Goal: Information Seeking & Learning: Learn about a topic

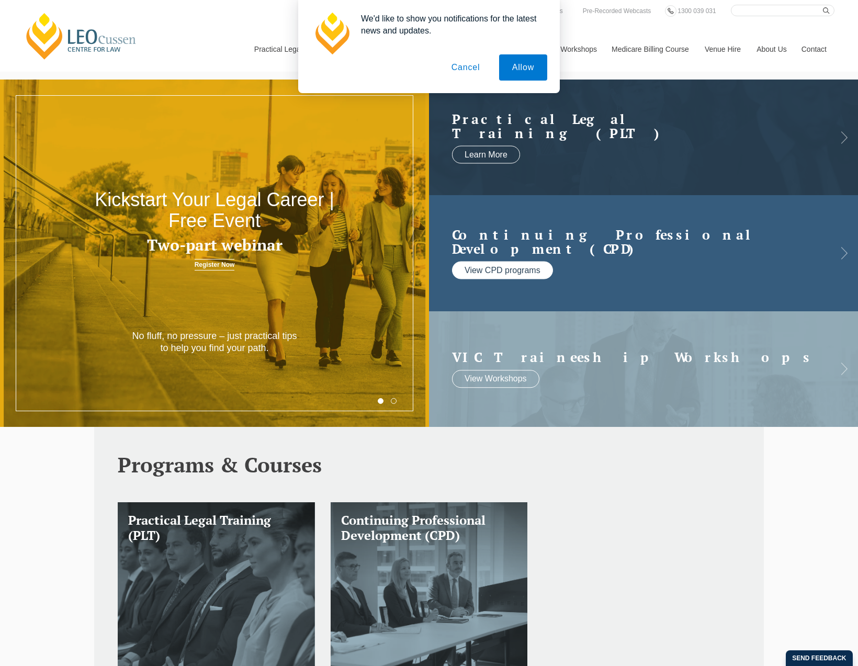
click at [526, 274] on link "View CPD programs" at bounding box center [502, 270] width 101 height 18
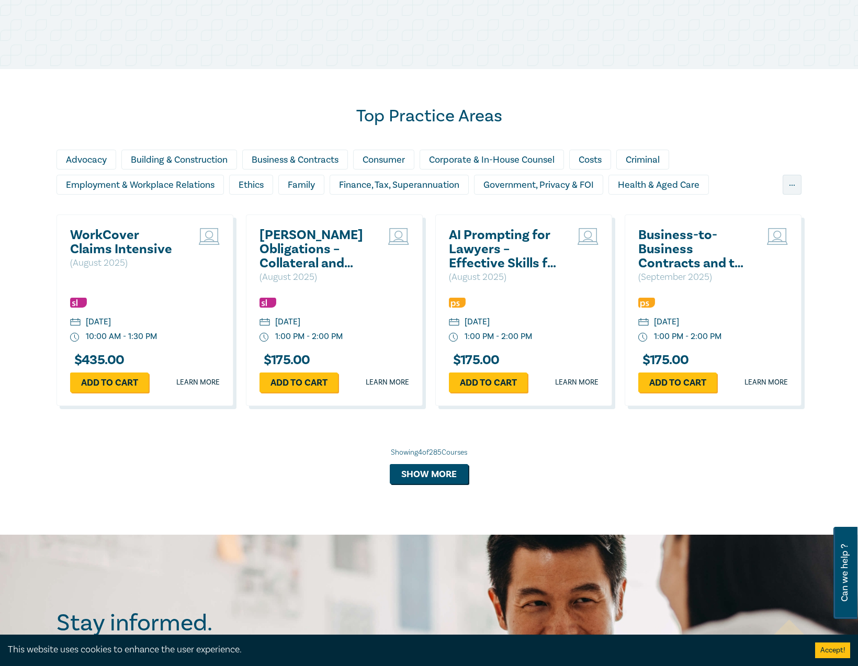
scroll to position [628, 0]
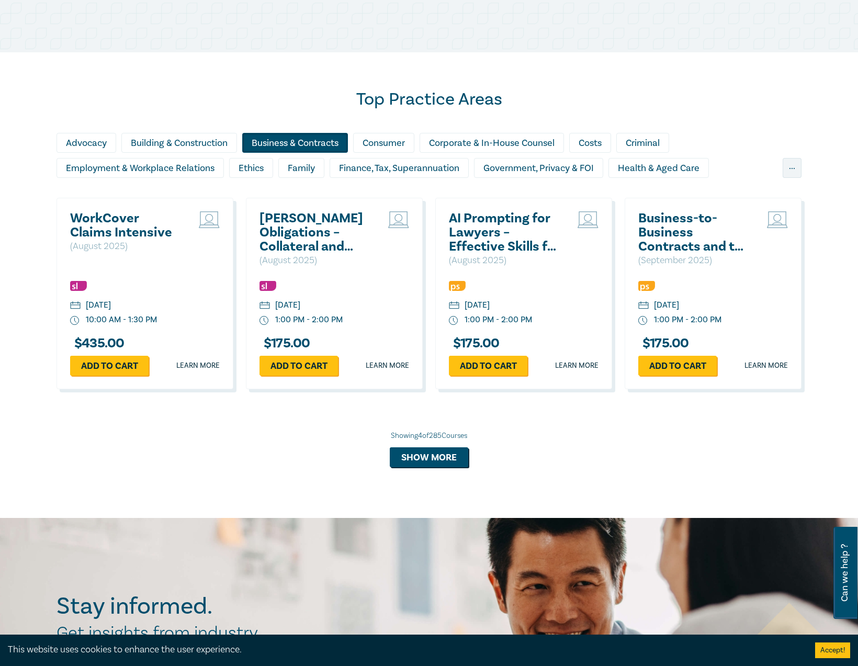
click at [269, 143] on div "Business & Contracts" at bounding box center [295, 143] width 106 height 20
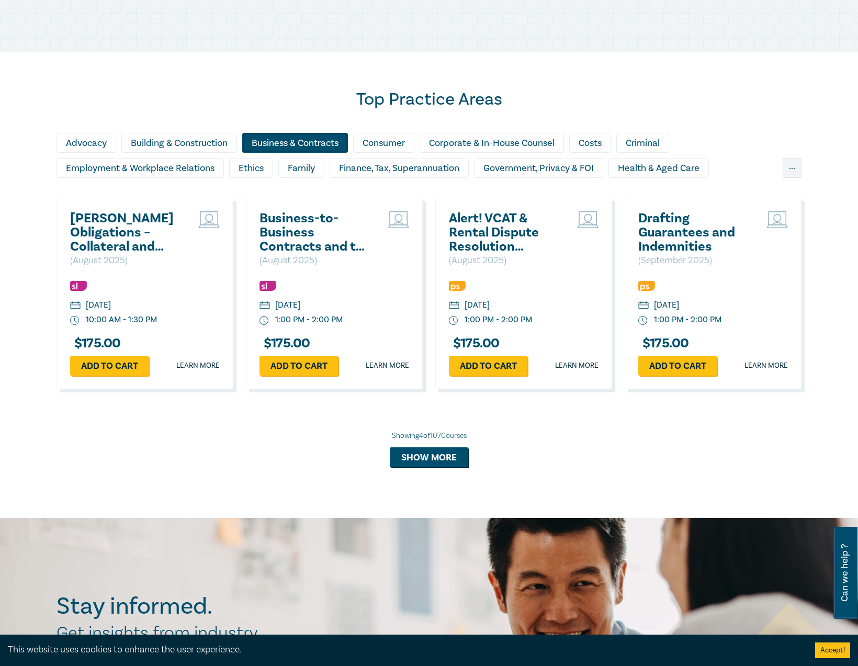
drag, startPoint x: 429, startPoint y: 457, endPoint x: 444, endPoint y: 342, distance: 115.7
click at [364, 426] on div "Top Practice Areas Advocacy Building & Construction Business & Contracts Consum…" at bounding box center [429, 278] width 758 height 378
click at [521, 174] on div "Government, Privacy & FOI" at bounding box center [538, 168] width 129 height 20
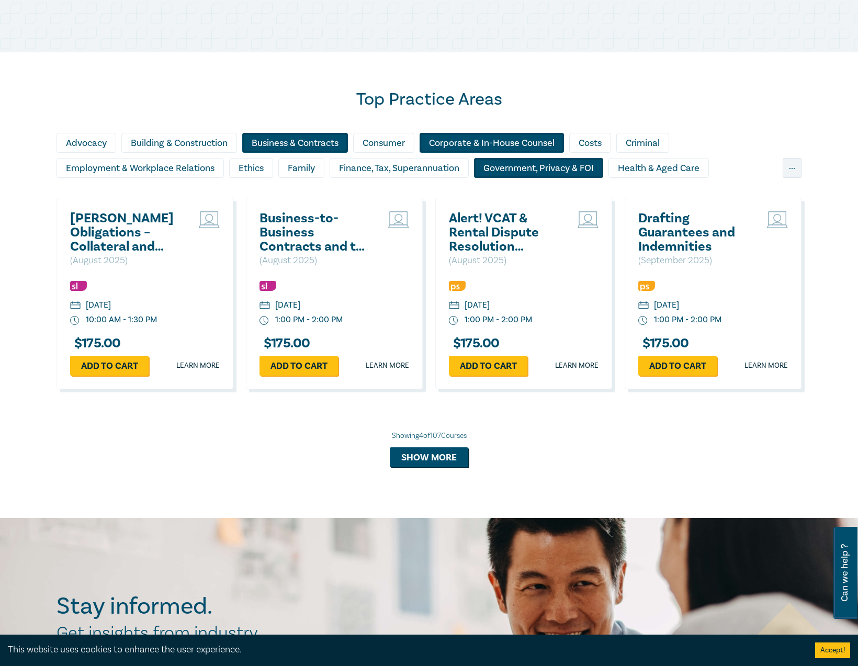
click at [483, 142] on div "Corporate & In-House Counsel" at bounding box center [492, 143] width 144 height 20
click at [439, 459] on button "Show more" at bounding box center [429, 457] width 78 height 20
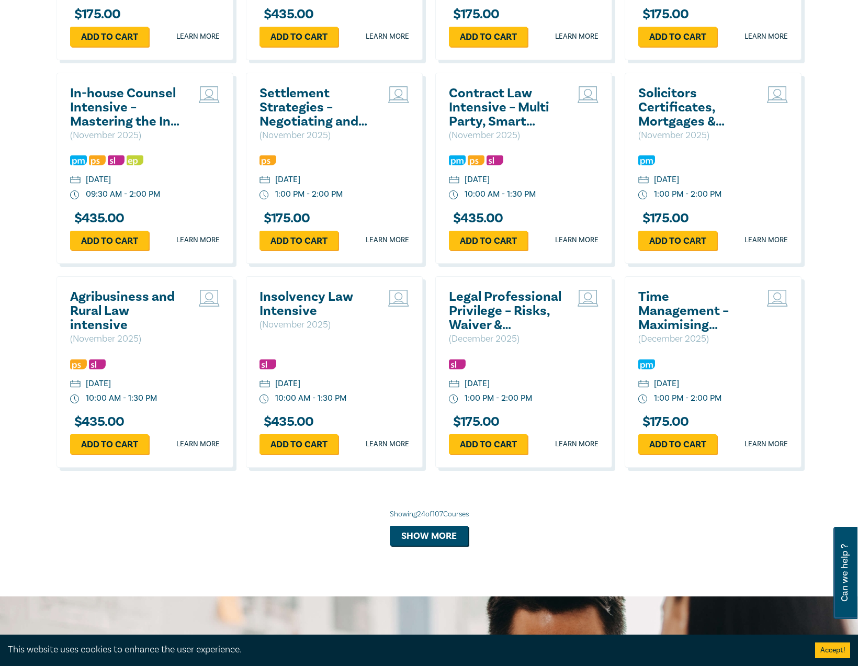
scroll to position [1570, 0]
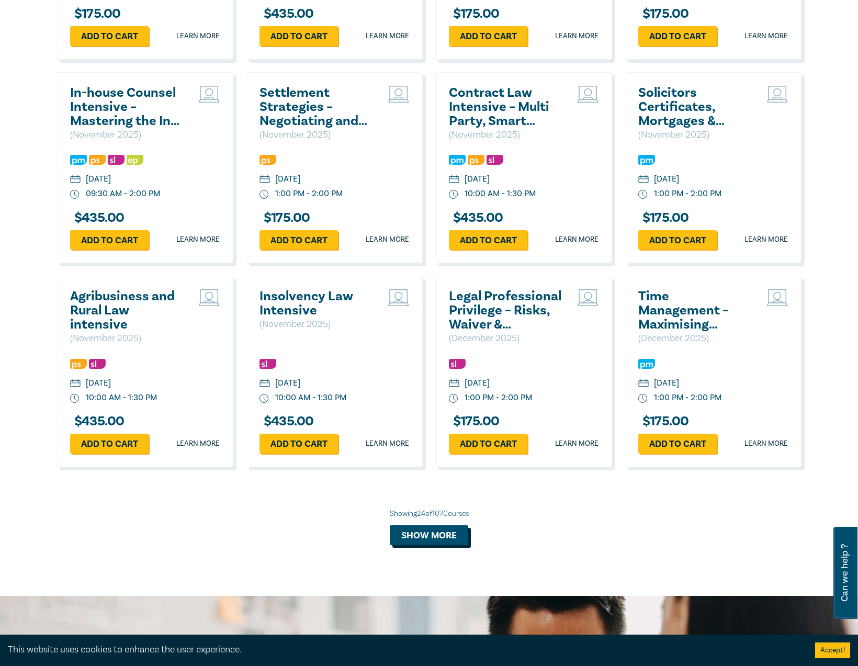
click at [408, 532] on button "Show more" at bounding box center [429, 535] width 78 height 20
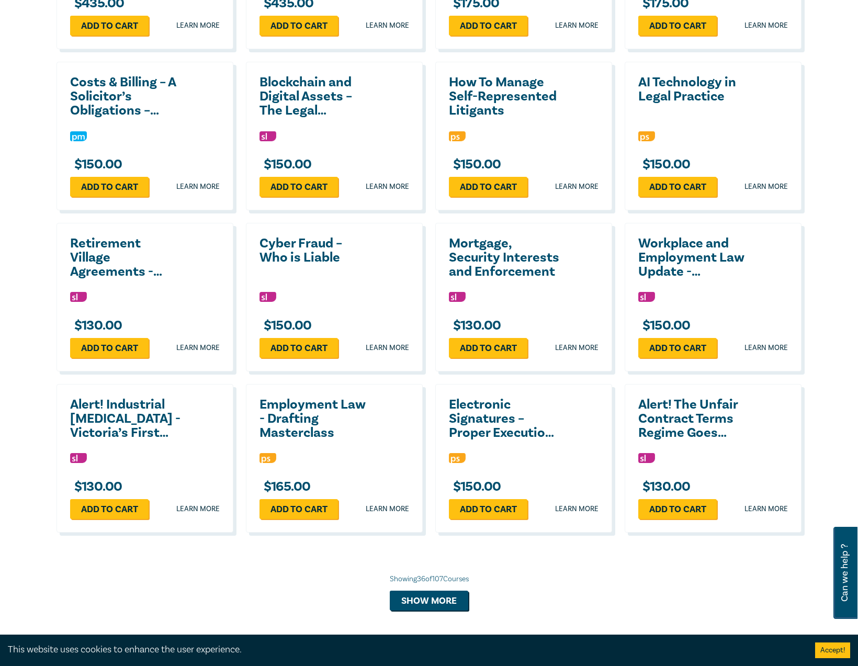
scroll to position [1988, 0]
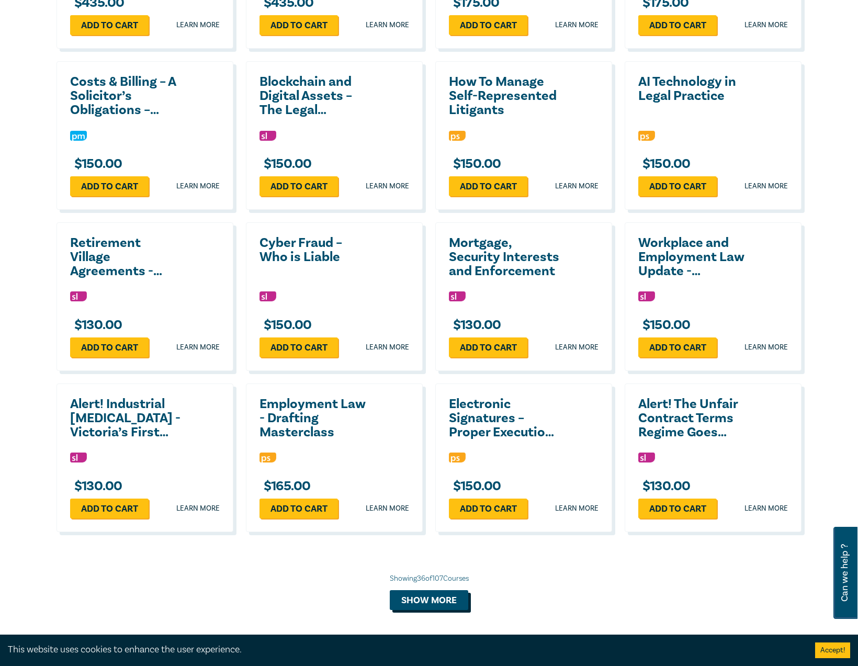
click at [434, 600] on button "Show more" at bounding box center [429, 600] width 78 height 20
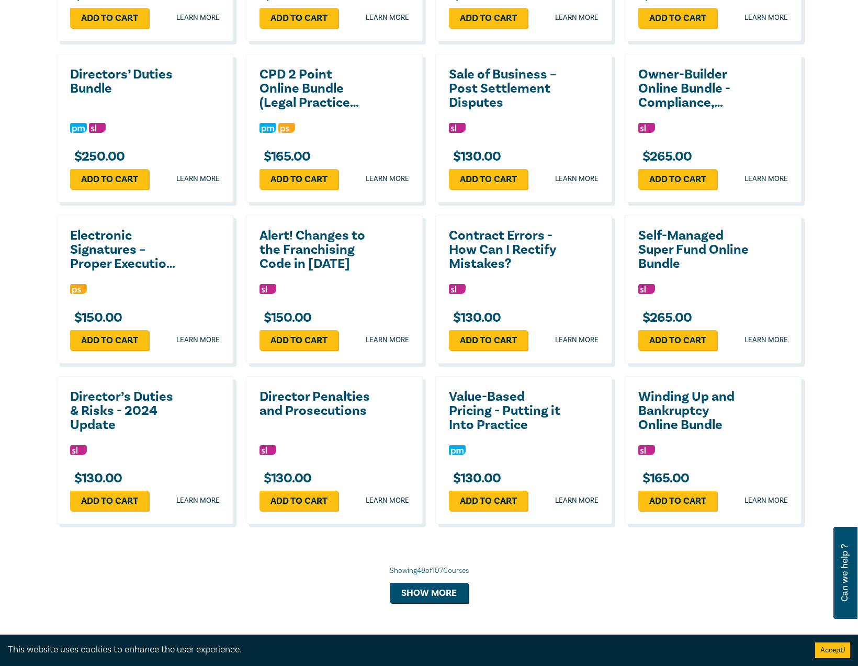
scroll to position [2616, 0]
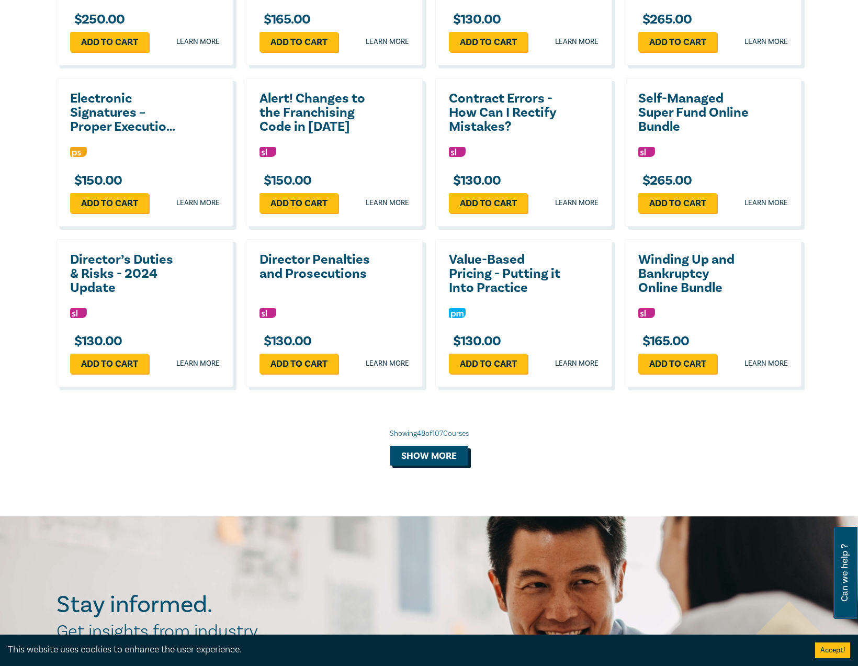
click at [426, 457] on button "Show more" at bounding box center [429, 456] width 78 height 20
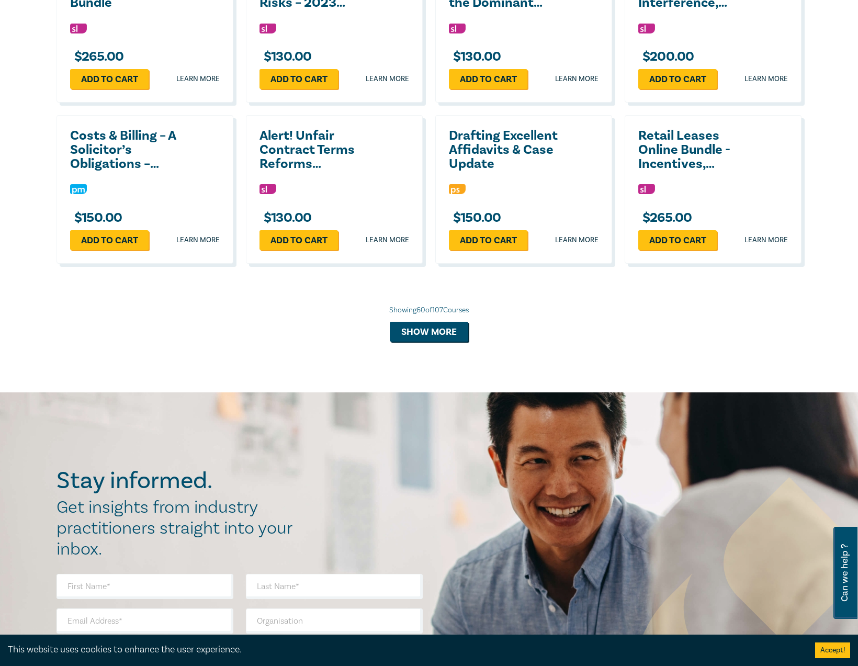
scroll to position [3244, 0]
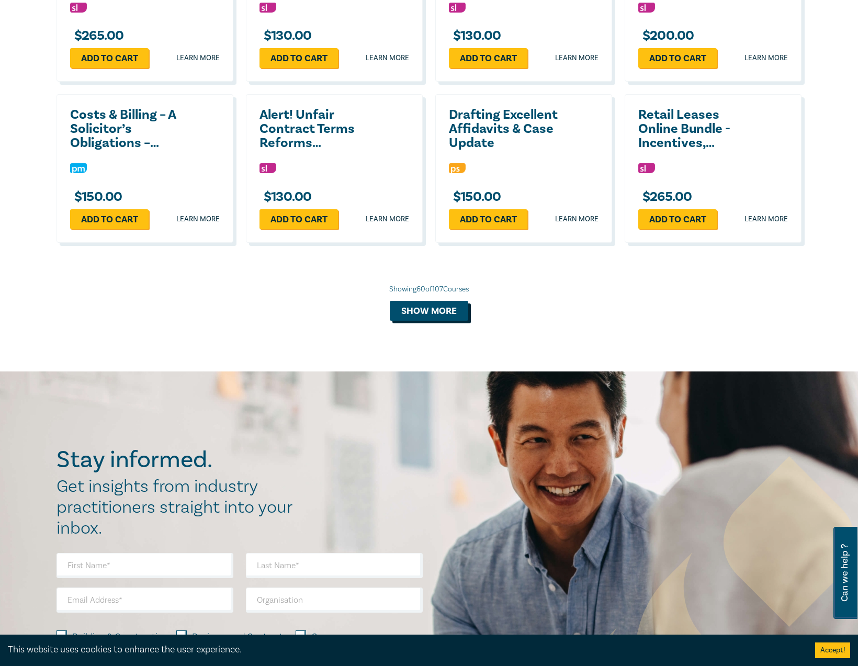
click at [440, 309] on button "Show more" at bounding box center [429, 311] width 78 height 20
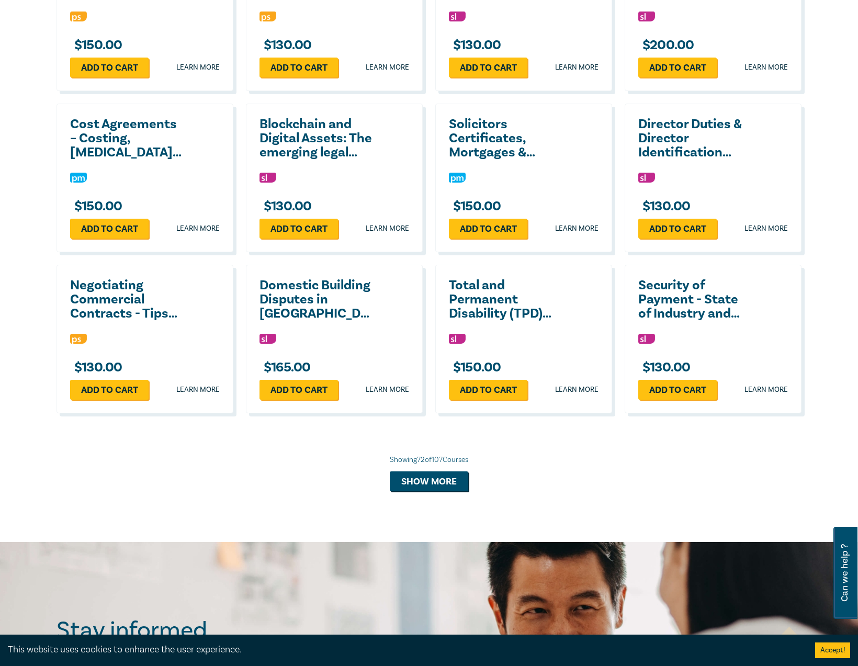
scroll to position [3558, 0]
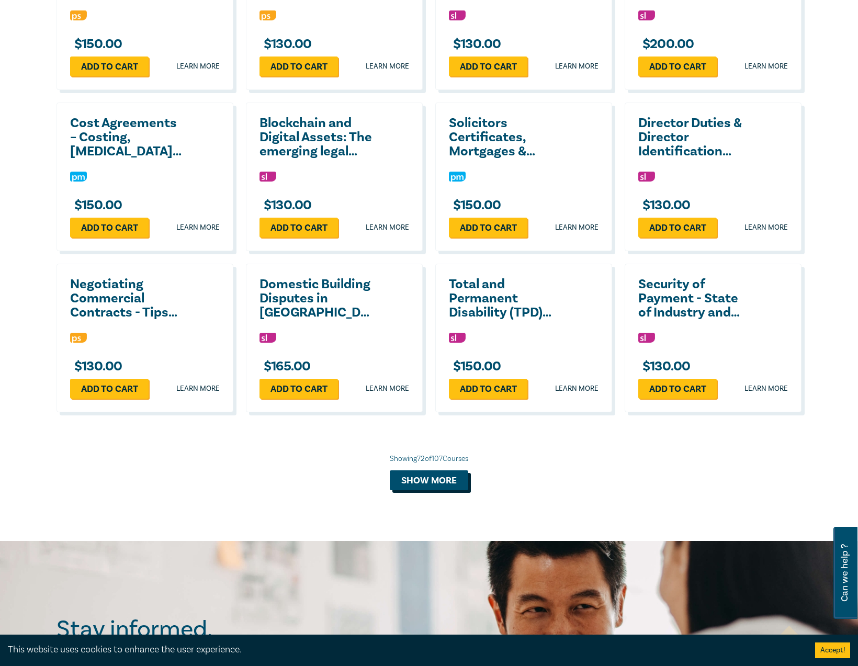
click at [425, 481] on button "Show more" at bounding box center [429, 480] width 78 height 20
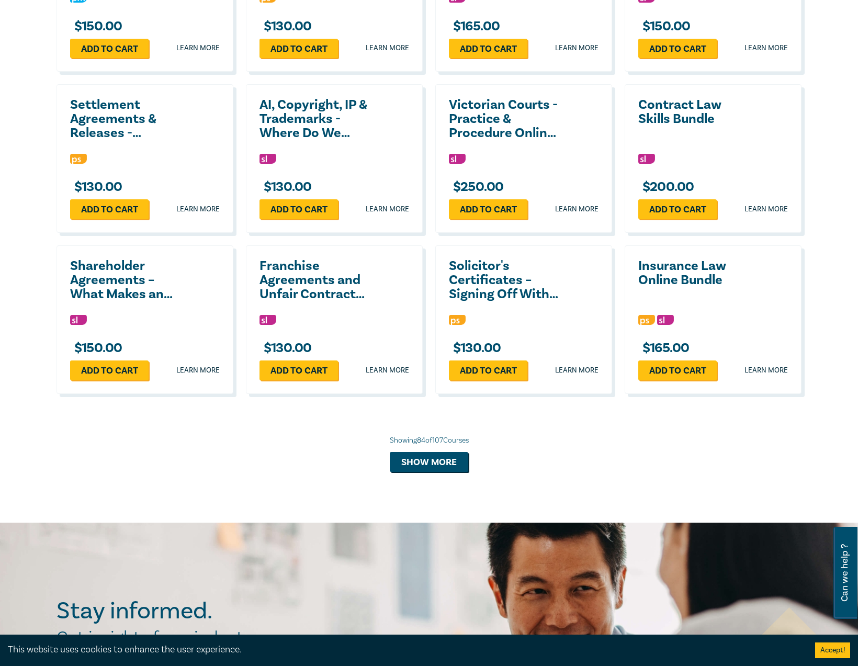
scroll to position [4082, 0]
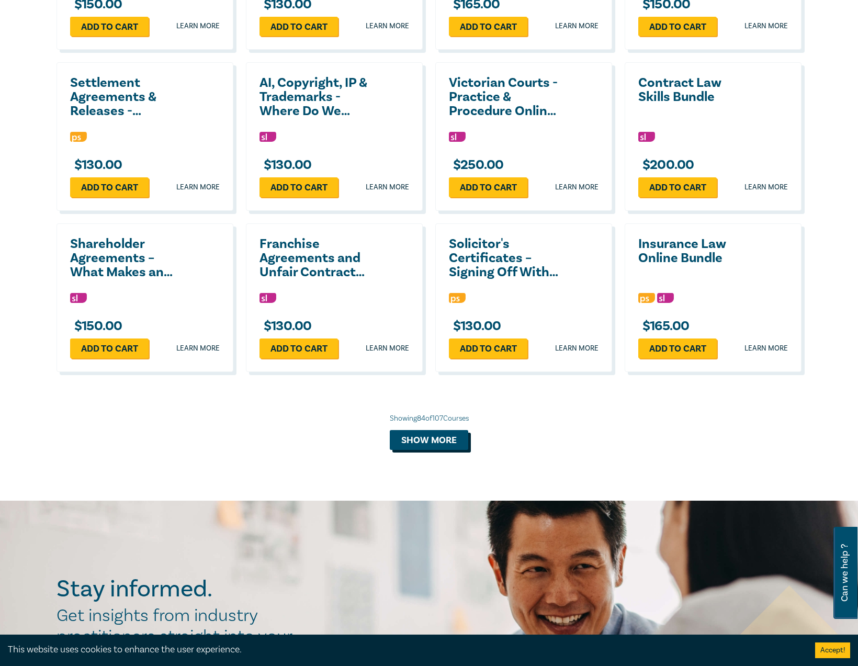
click at [435, 436] on button "Show more" at bounding box center [429, 440] width 78 height 20
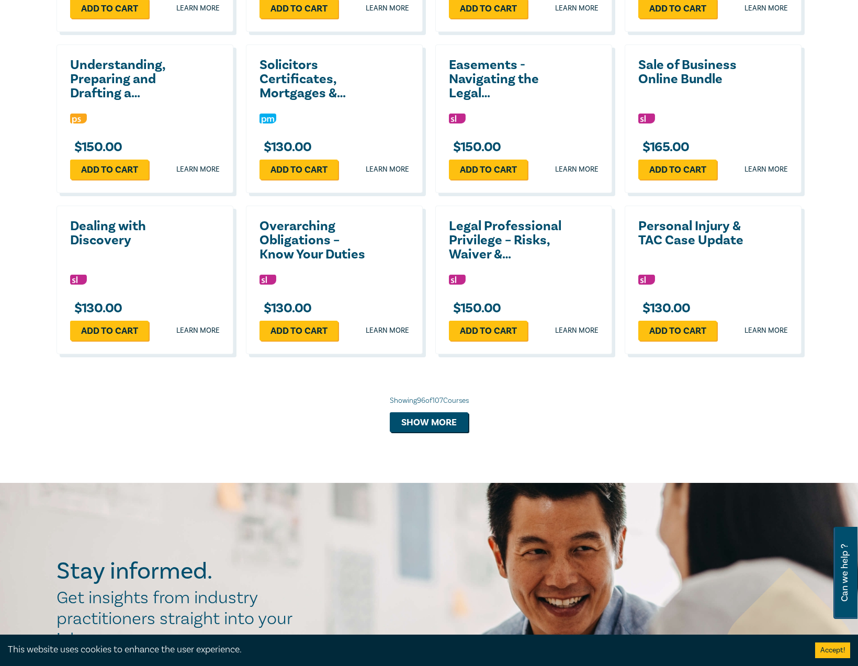
scroll to position [4605, 0]
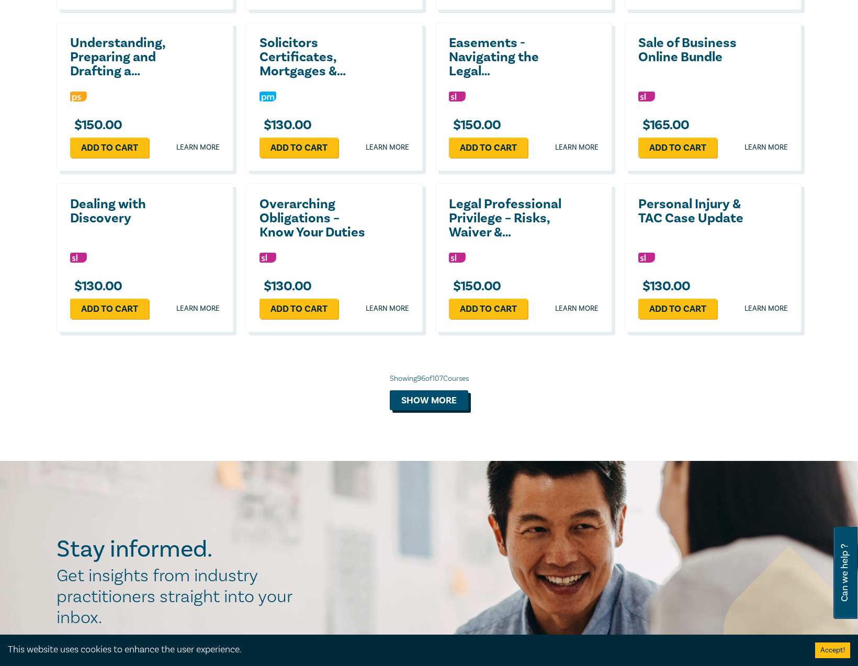
click at [408, 401] on button "Show more" at bounding box center [429, 400] width 78 height 20
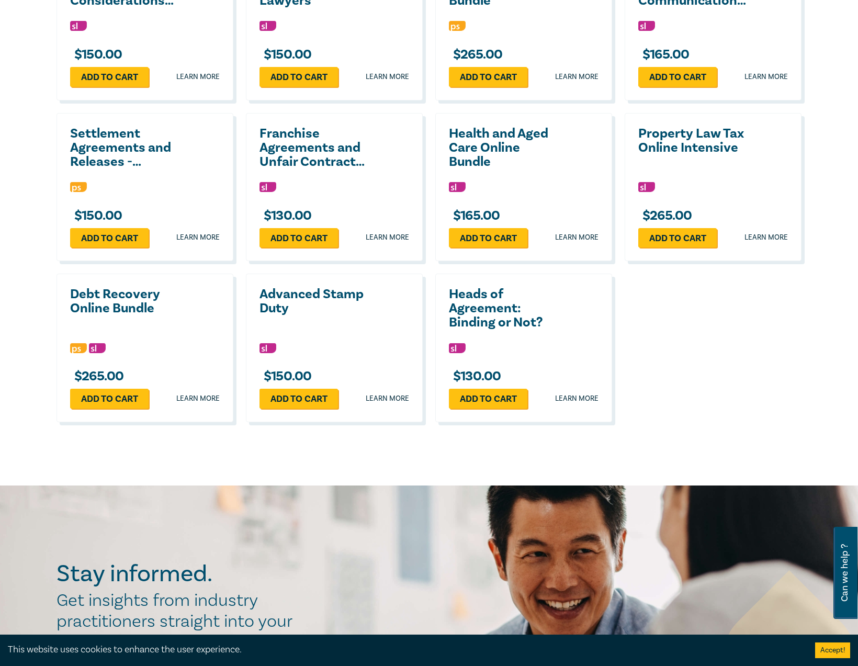
scroll to position [5024, 0]
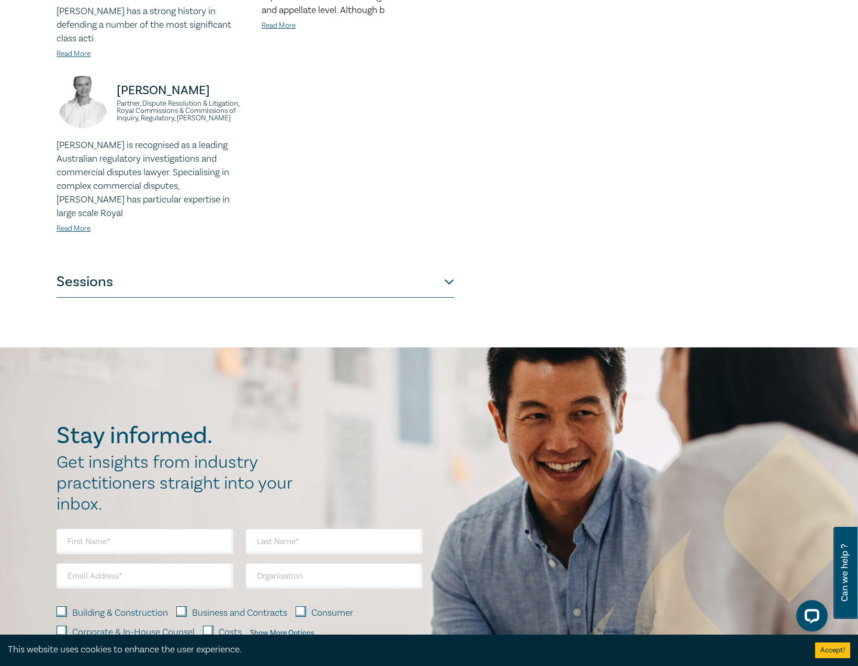
scroll to position [942, 0]
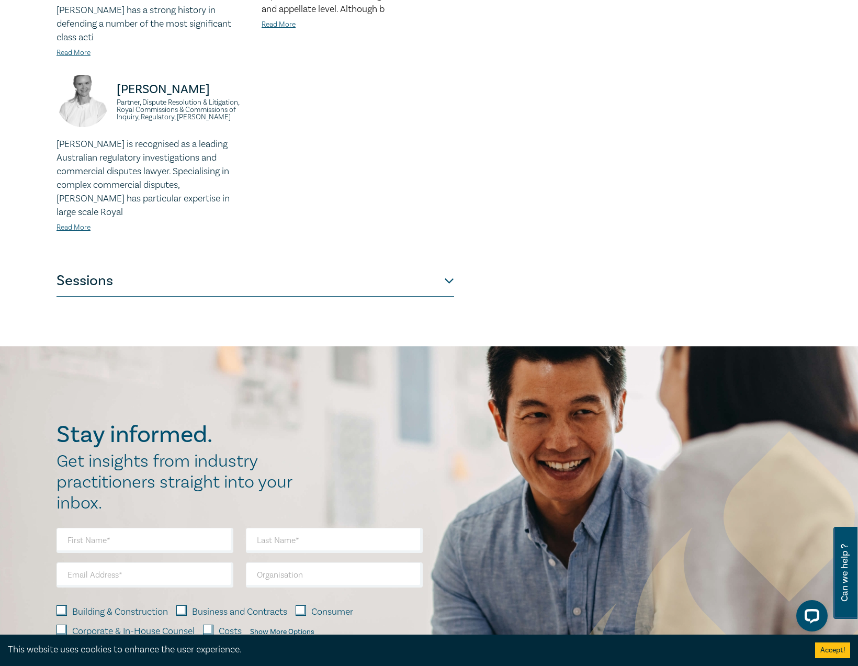
click at [114, 265] on button "Sessions" at bounding box center [256, 280] width 398 height 31
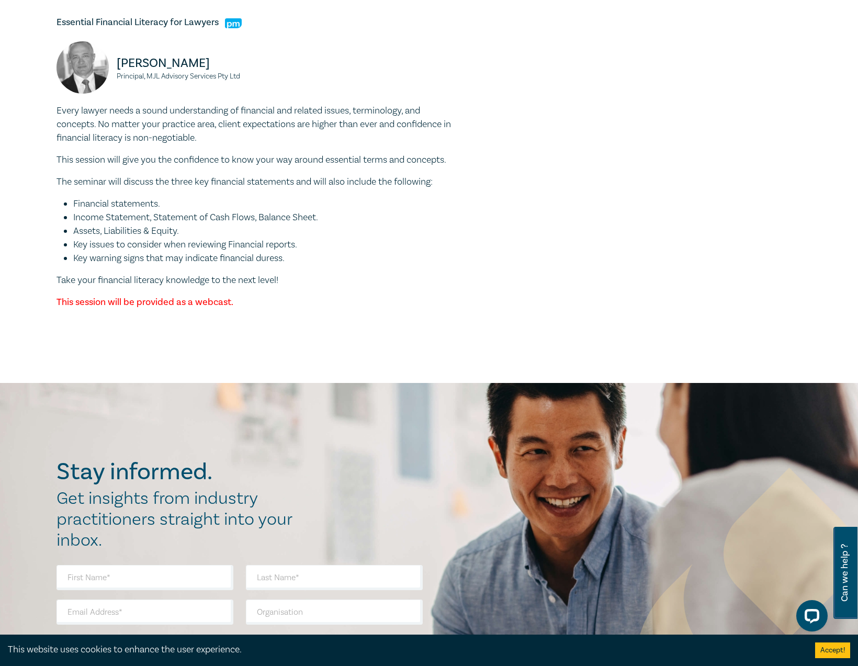
scroll to position [3506, 0]
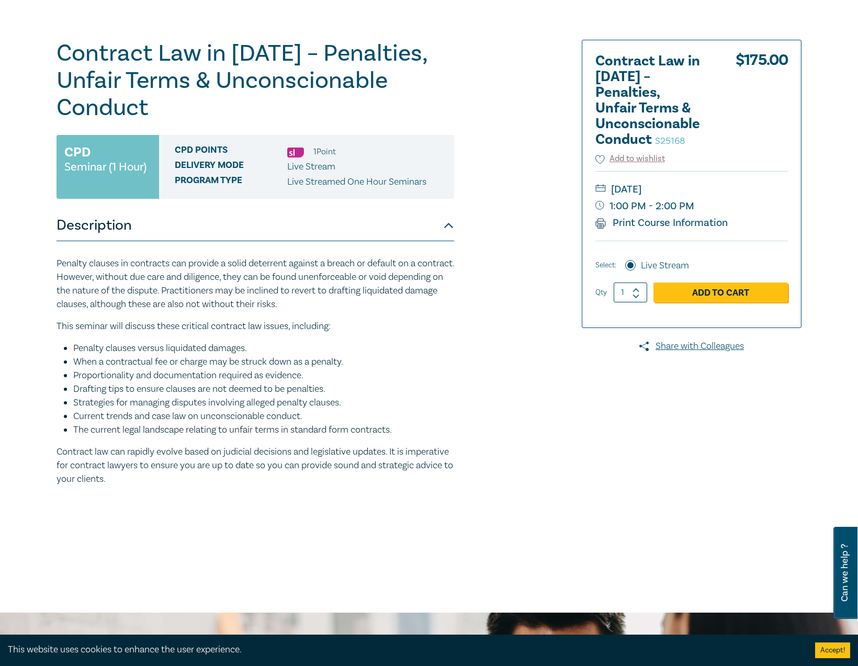
scroll to position [105, 0]
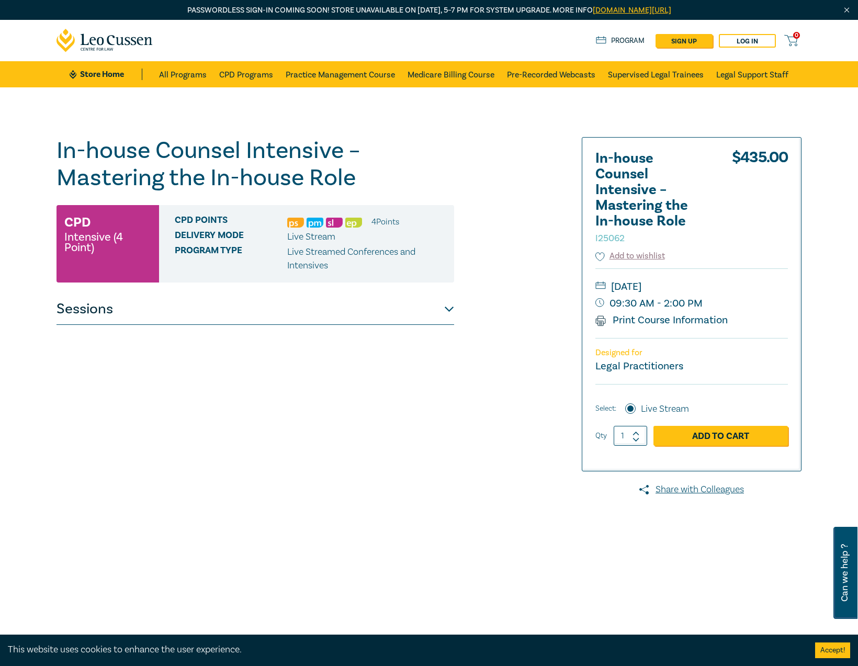
click at [152, 320] on button "Sessions" at bounding box center [256, 309] width 398 height 31
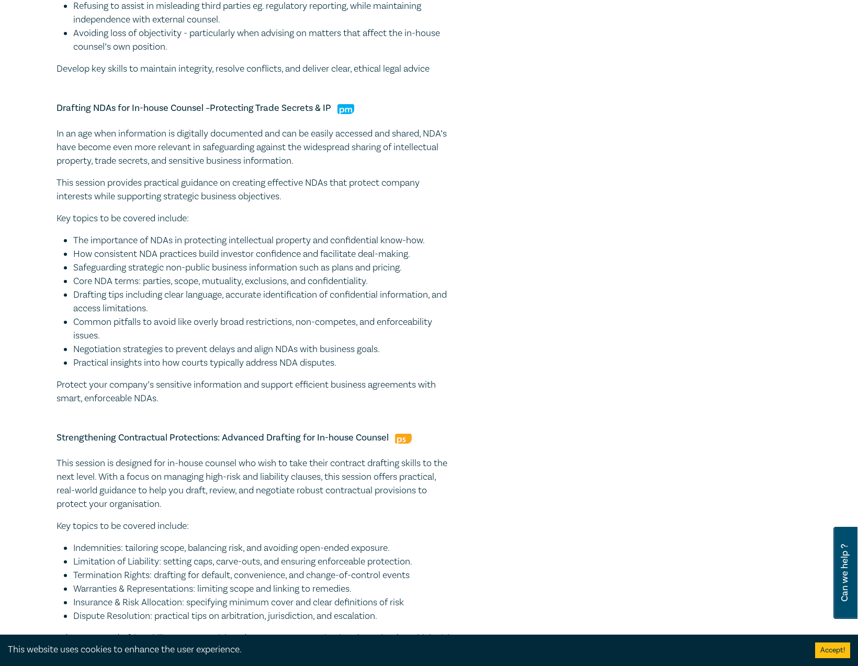
scroll to position [942, 0]
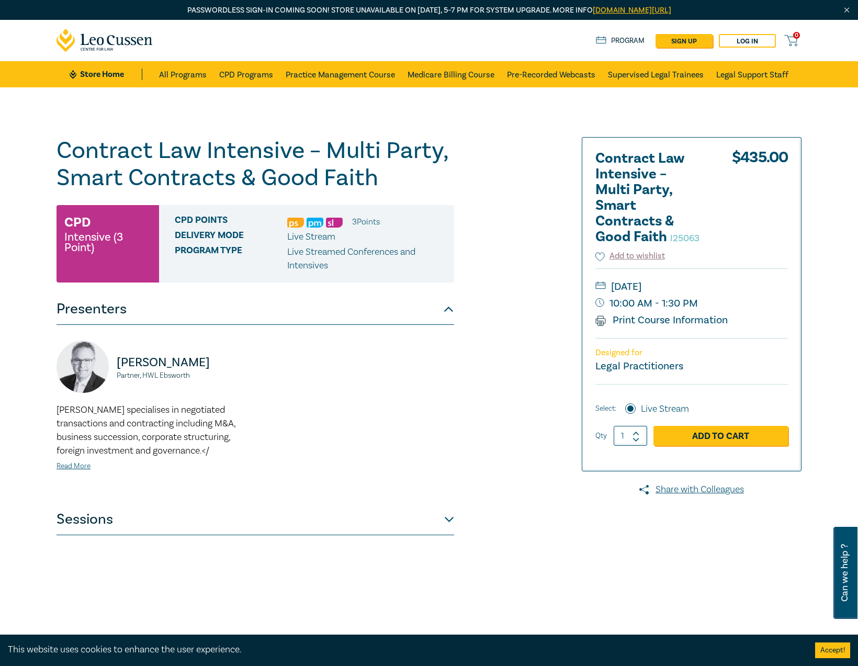
click at [154, 527] on button "Sessions" at bounding box center [256, 519] width 398 height 31
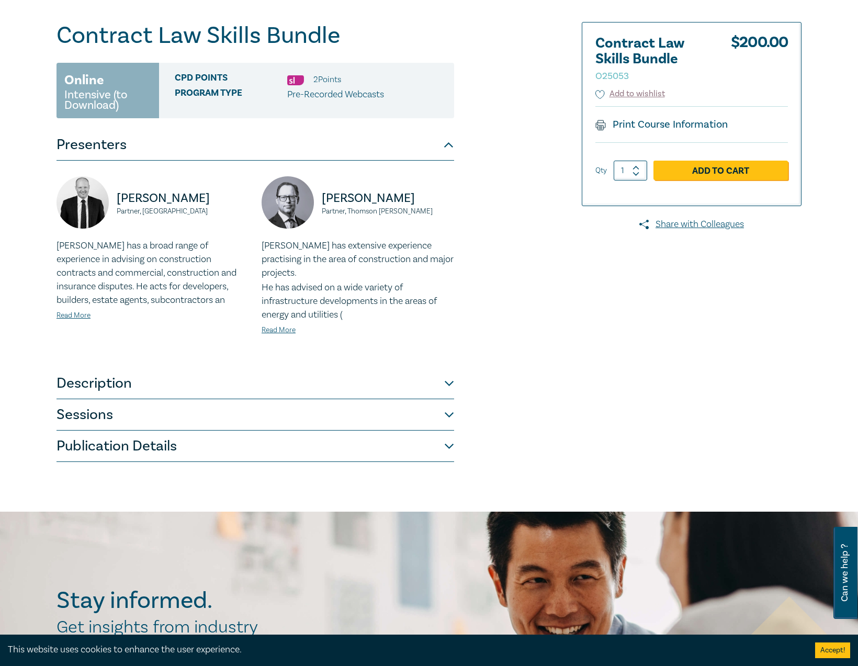
scroll to position [157, 0]
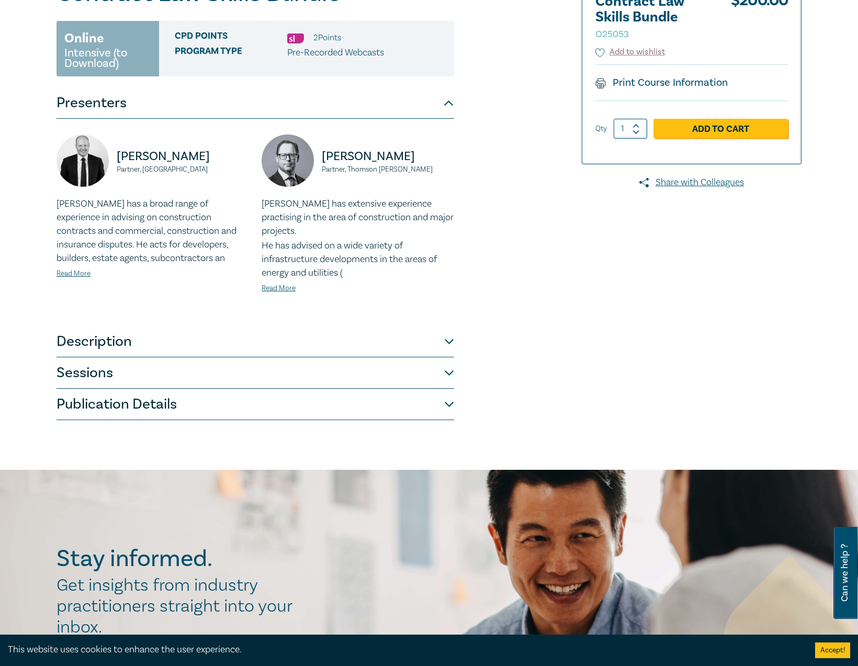
click at [110, 369] on button "Sessions" at bounding box center [256, 372] width 398 height 31
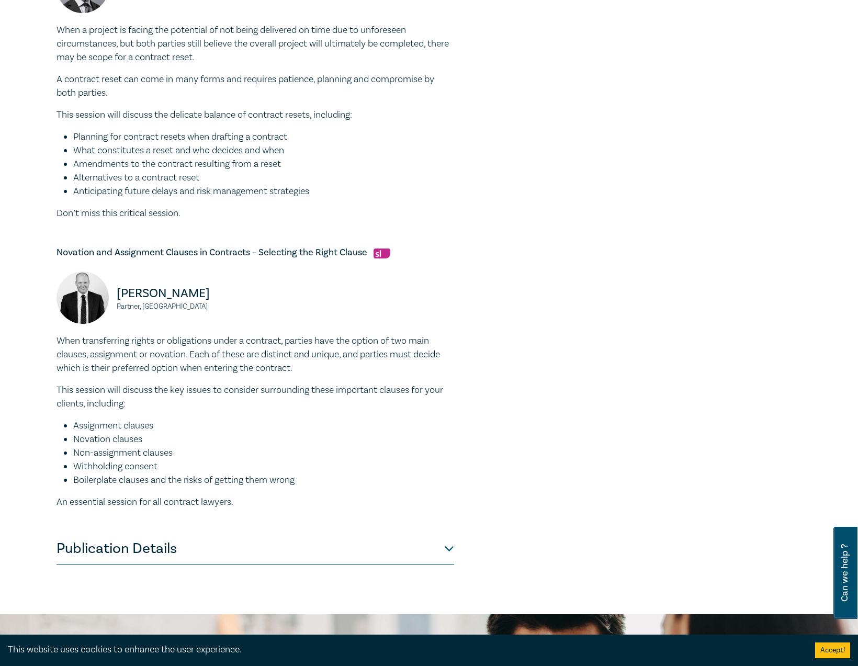
scroll to position [471, 0]
